Goal: Find specific page/section: Find specific page/section

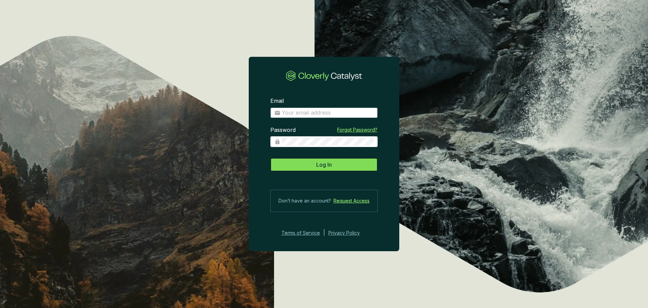
type input "[EMAIL_ADDRESS][DOMAIN_NAME]"
click at [321, 168] on span "Log In" at bounding box center [324, 164] width 16 height 8
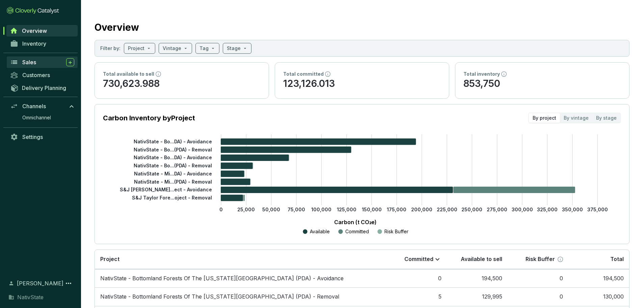
click at [30, 63] on span "Sales" at bounding box center [29, 62] width 14 height 7
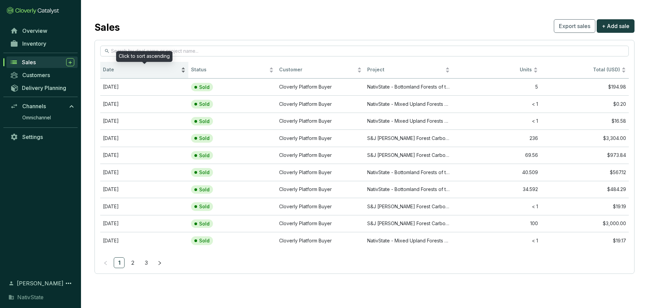
click at [119, 68] on span "Date" at bounding box center [141, 70] width 77 height 6
click at [127, 71] on span "Date" at bounding box center [141, 70] width 77 height 6
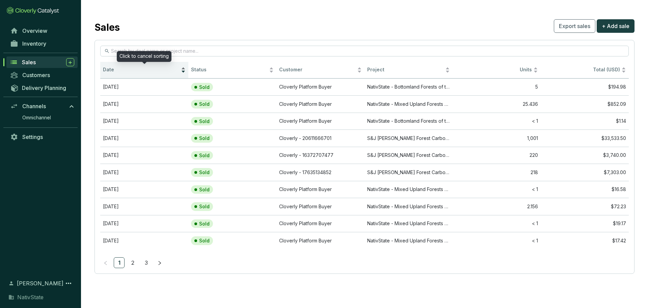
click at [127, 71] on span "Date" at bounding box center [141, 70] width 77 height 6
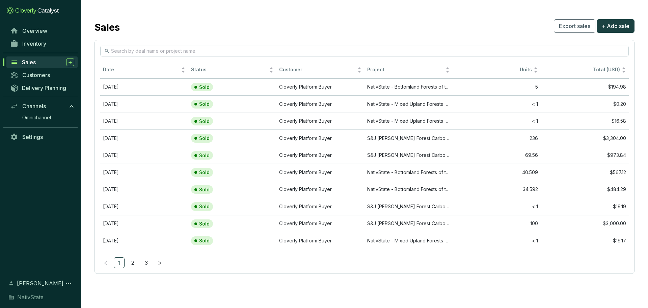
click at [51, 210] on div "Overview Inventory Sales Customers Delivery Planning Channels Omnichannel Setti…" at bounding box center [40, 147] width 81 height 246
